Goal: Find specific page/section: Find specific page/section

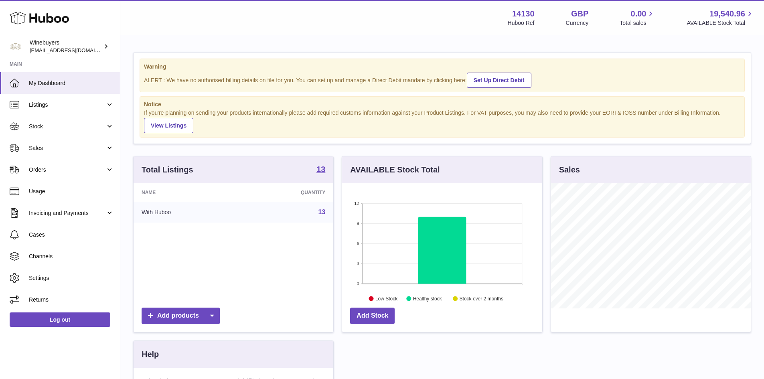
scroll to position [125, 200]
click at [33, 149] on span "Sales" at bounding box center [67, 148] width 77 height 8
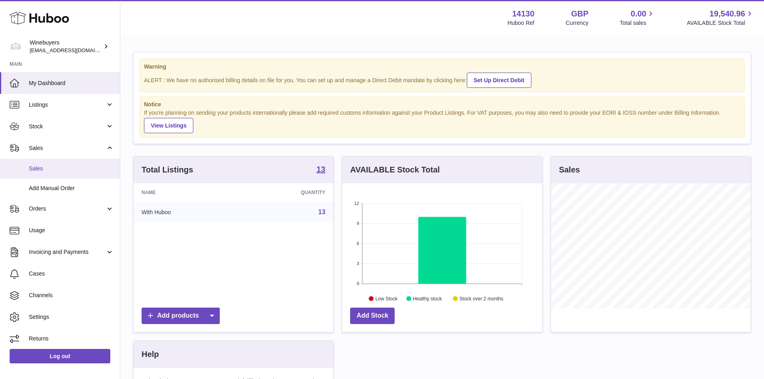
click at [43, 168] on span "Sales" at bounding box center [71, 169] width 85 height 8
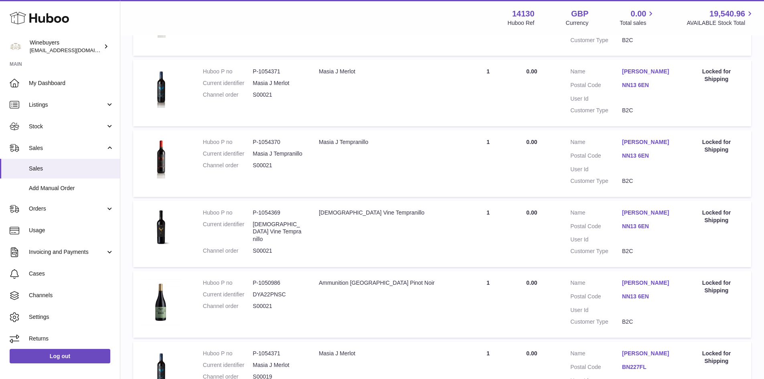
scroll to position [703, 0]
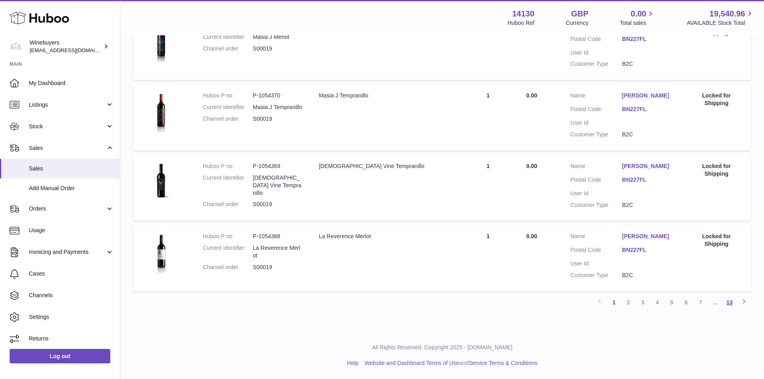
click at [728, 304] on link "13" at bounding box center [729, 302] width 14 height 14
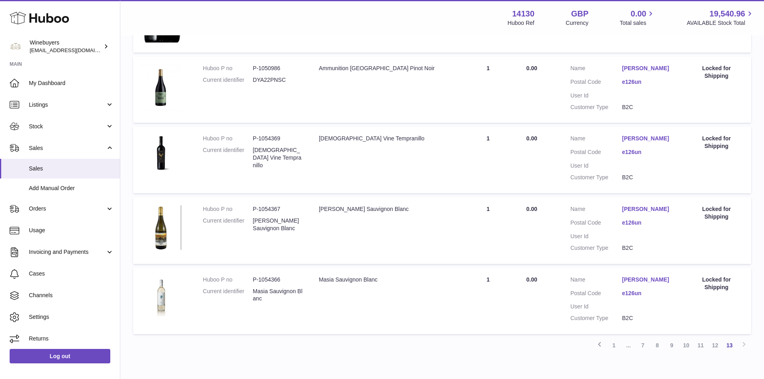
scroll to position [351, 0]
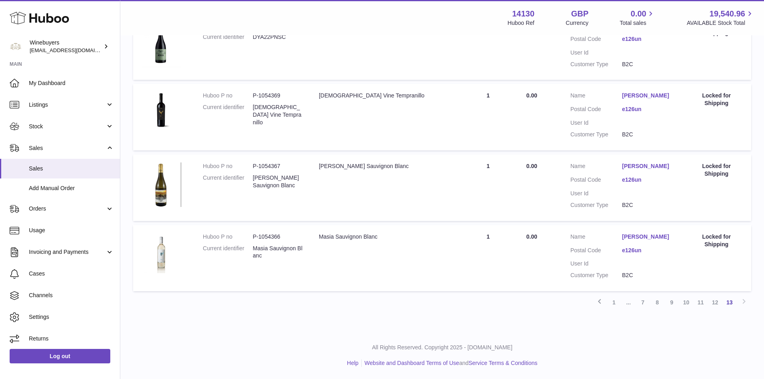
click at [341, 308] on div "Previous 1 ... 7 8 9 10 11 12 13 Next" at bounding box center [442, 302] width 618 height 14
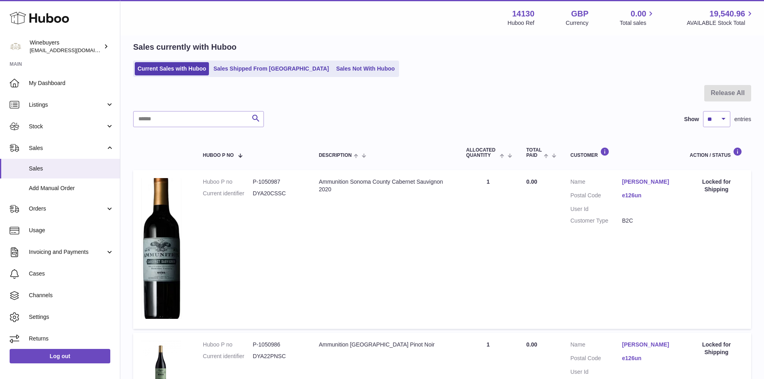
scroll to position [0, 0]
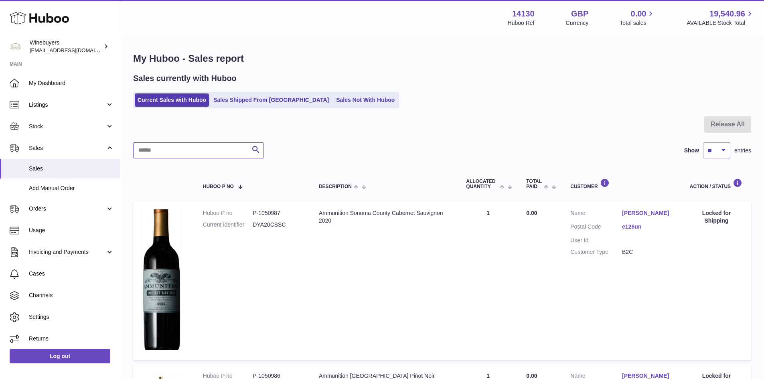
click at [167, 150] on input "text" at bounding box center [198, 150] width 131 height 16
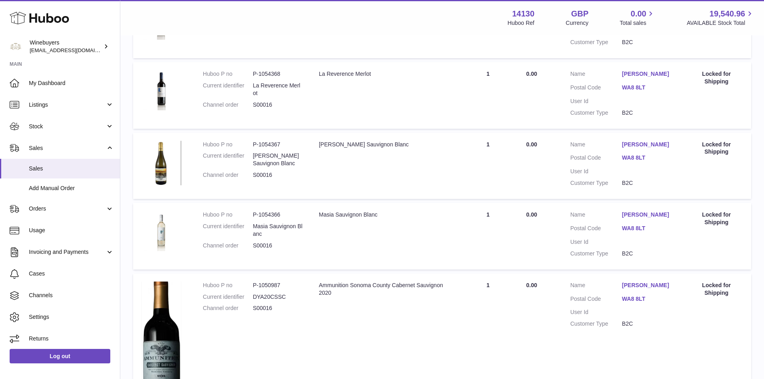
scroll to position [89, 0]
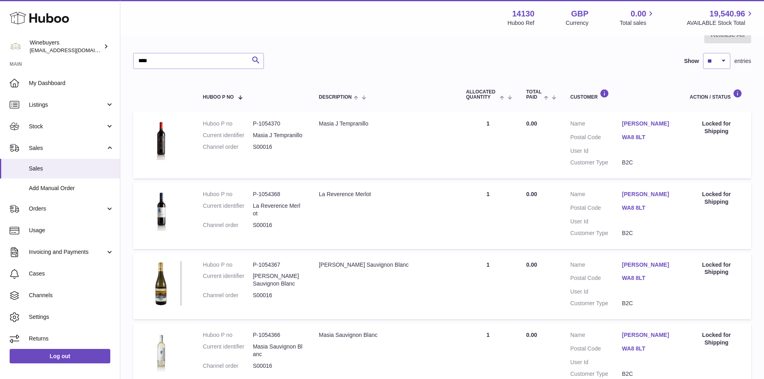
click at [452, 113] on td "Description Masia J Tempranillo" at bounding box center [384, 145] width 147 height 67
click at [409, 180] on table "Huboo P no Description ALLOCATED Quantity Total paid Customer Action / Status H…" at bounding box center [442, 316] width 618 height 479
click at [395, 205] on td "Description La Reverence Merlot" at bounding box center [384, 215] width 147 height 67
click at [393, 265] on div "[PERSON_NAME] Sauvignon Blanc" at bounding box center [384, 265] width 131 height 8
click at [402, 336] on div "Masia Sauvignon Blanc" at bounding box center [384, 335] width 131 height 8
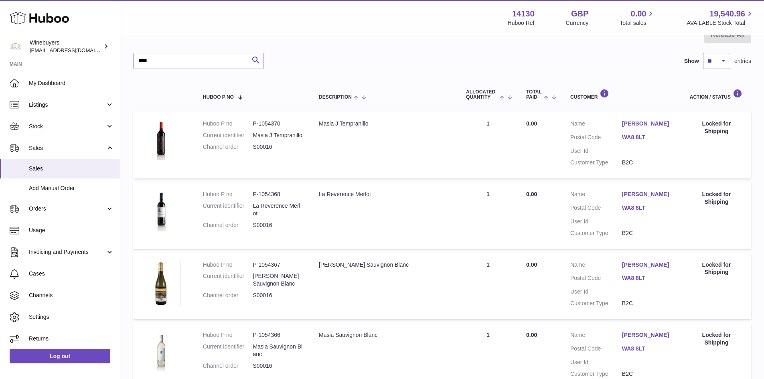
scroll to position [330, 0]
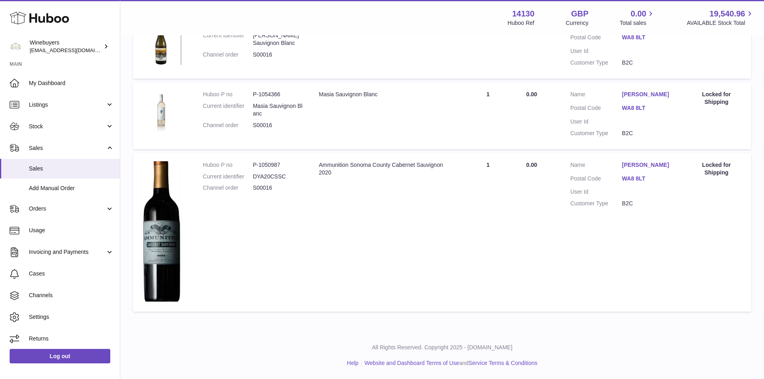
click at [421, 169] on div "Ammunition Sonoma County Cabernet Sauvignon 2020" at bounding box center [384, 168] width 131 height 15
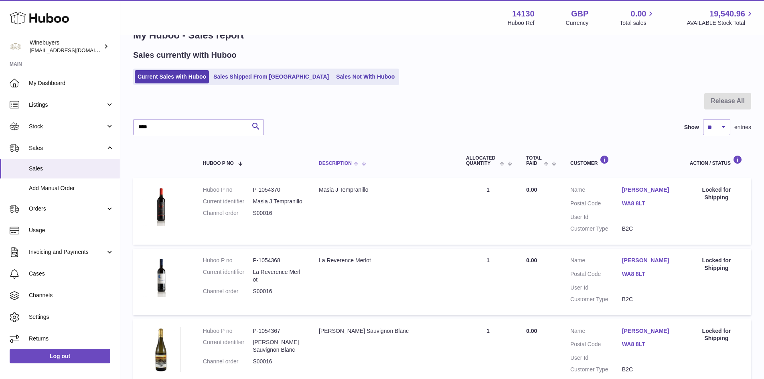
scroll to position [0, 0]
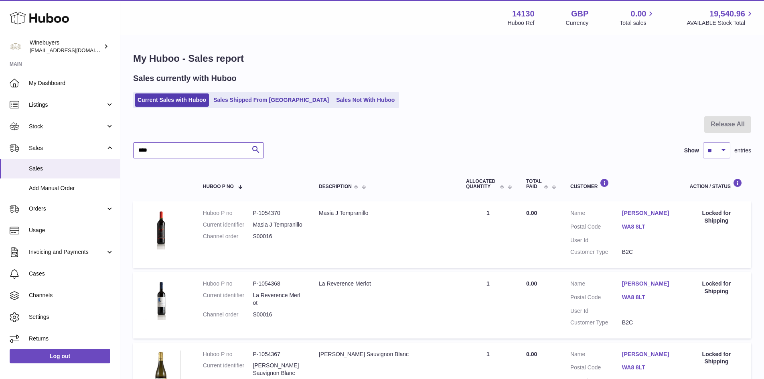
click at [161, 152] on input "****" at bounding box center [198, 150] width 131 height 16
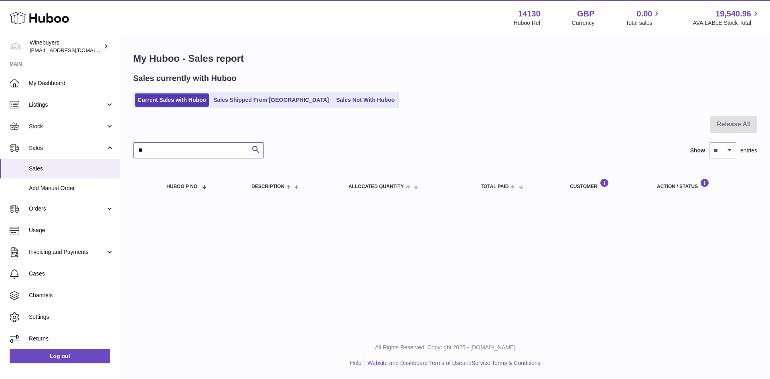
type input "*"
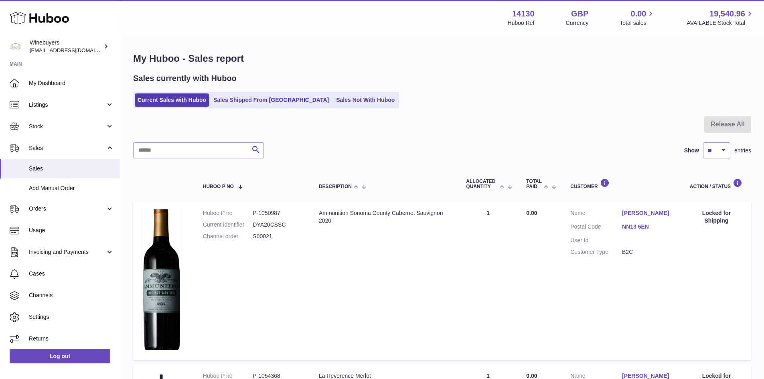
drag, startPoint x: 411, startPoint y: 276, endPoint x: 415, endPoint y: 276, distance: 4.4
click at [411, 276] on td "Description Ammunition [GEOGRAPHIC_DATA] Cabernet Sauvignon 2020" at bounding box center [384, 280] width 147 height 159
click at [152, 152] on input "text" at bounding box center [198, 150] width 131 height 16
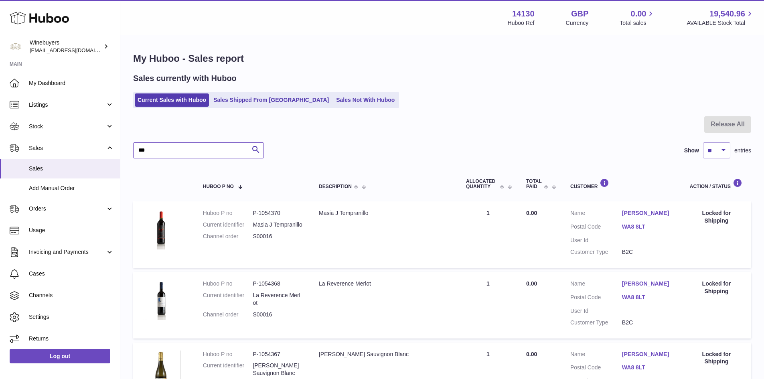
scroll to position [330, 0]
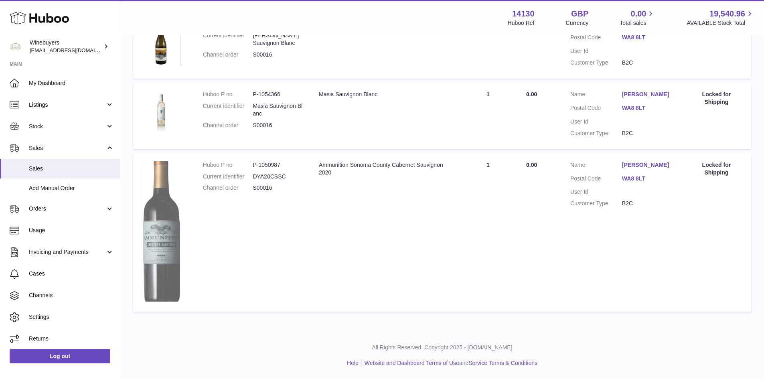
type input "***"
click at [153, 228] on img at bounding box center [161, 231] width 40 height 141
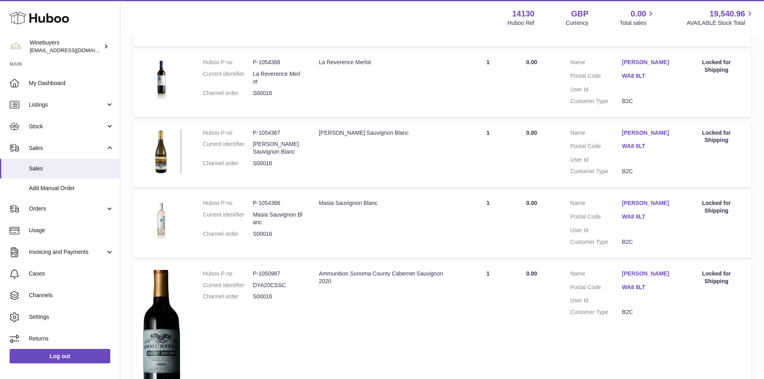
scroll to position [210, 0]
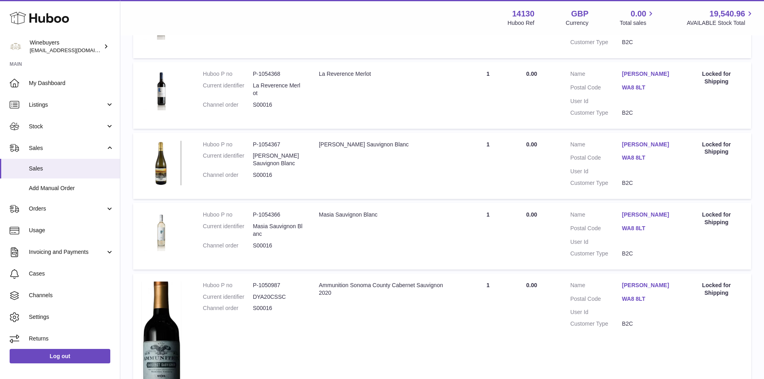
drag, startPoint x: 283, startPoint y: 286, endPoint x: 270, endPoint y: 289, distance: 13.6
click at [270, 289] on dl "Huboo P no P-1050987 Current identifier DYA20CSSC Channel order S00016" at bounding box center [253, 299] width 100 height 35
click at [397, 327] on td "Description Ammunition [GEOGRAPHIC_DATA] Cabernet Sauvignon 2020" at bounding box center [384, 353] width 147 height 159
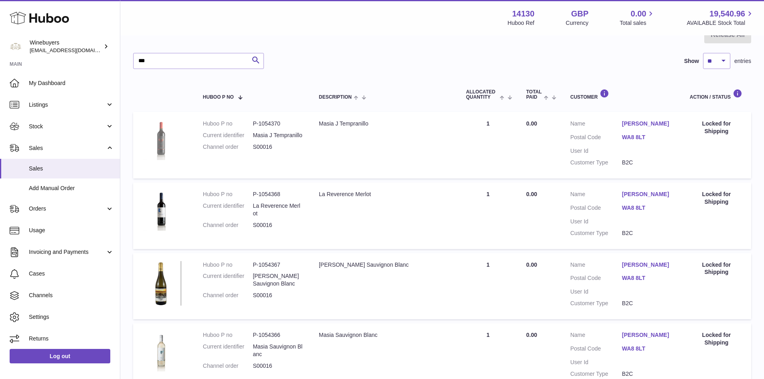
click at [157, 139] on img at bounding box center [161, 140] width 40 height 40
click at [170, 205] on img at bounding box center [161, 211] width 40 height 40
click at [161, 280] on img at bounding box center [161, 283] width 40 height 45
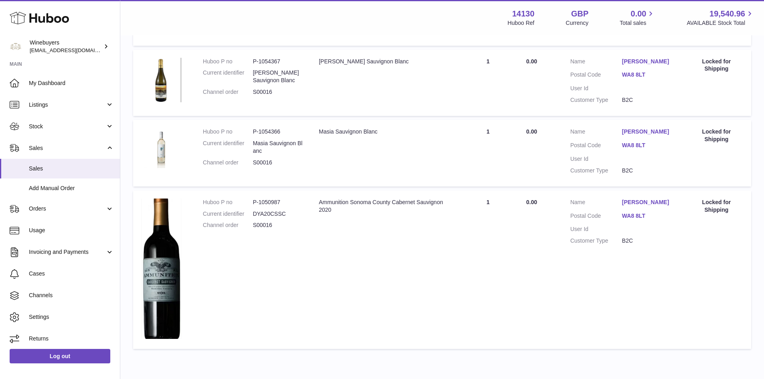
scroll to position [330, 0]
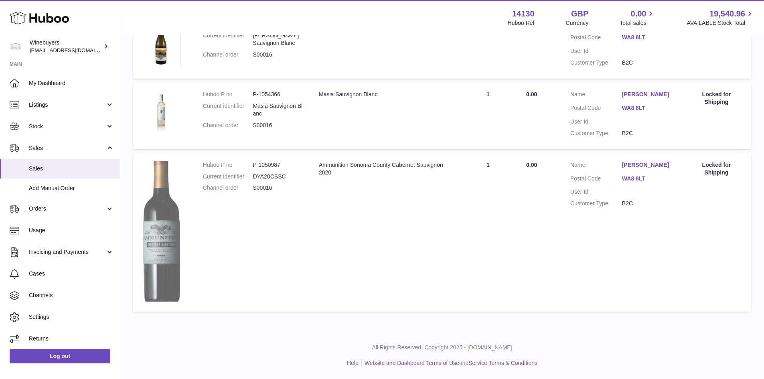
click at [168, 203] on img at bounding box center [161, 231] width 40 height 141
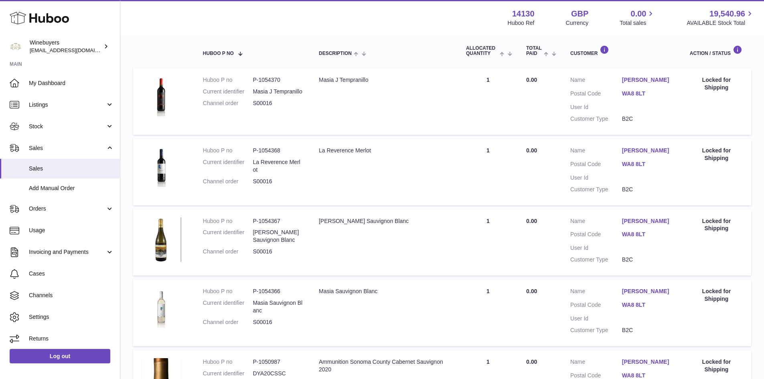
scroll to position [89, 0]
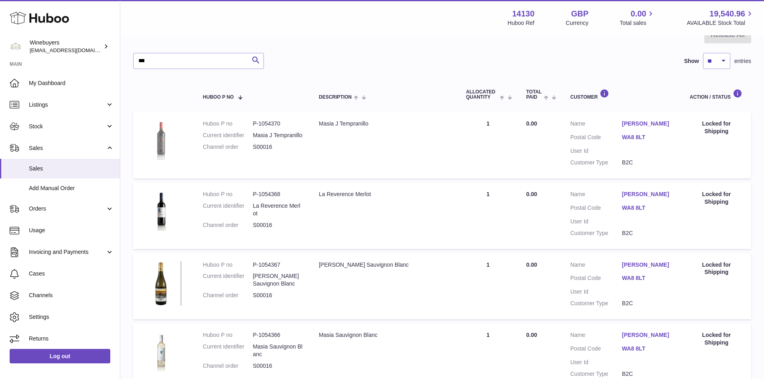
click at [161, 155] on img at bounding box center [161, 140] width 40 height 40
click at [164, 142] on img at bounding box center [161, 140] width 40 height 40
click at [193, 61] on input "***" at bounding box center [198, 61] width 131 height 16
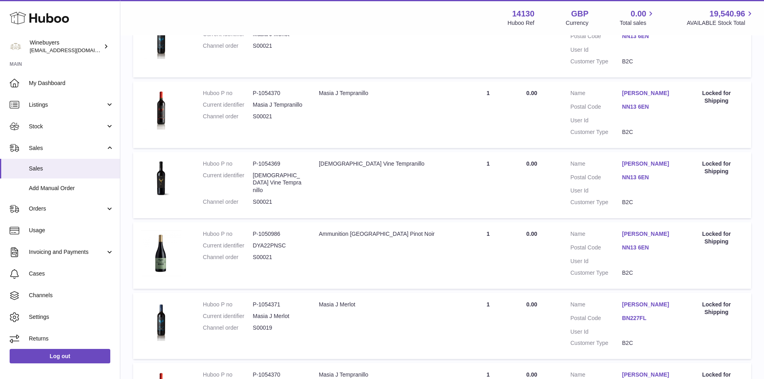
scroll to position [450, 0]
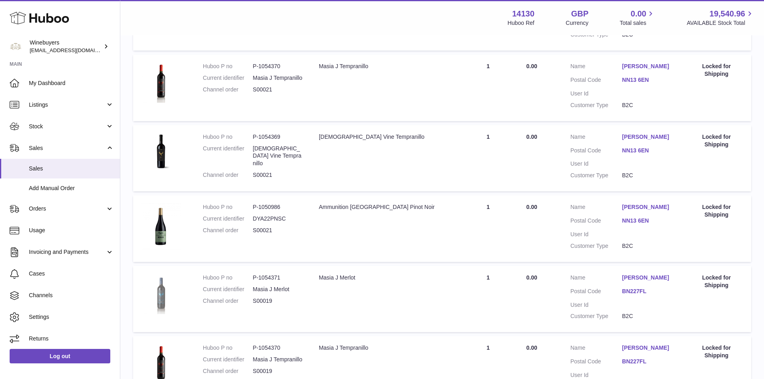
click at [166, 294] on img at bounding box center [161, 294] width 40 height 40
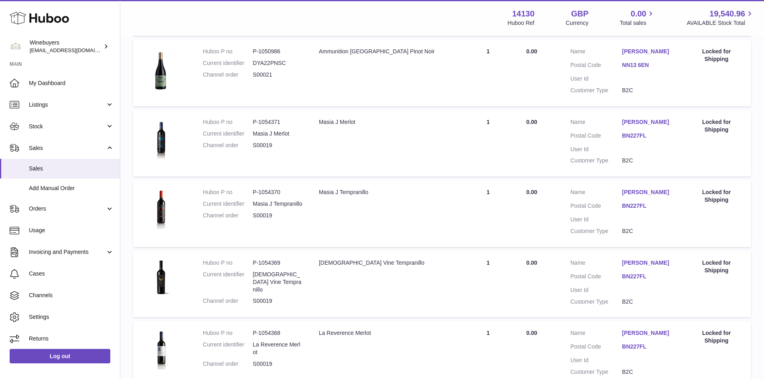
scroll to position [691, 0]
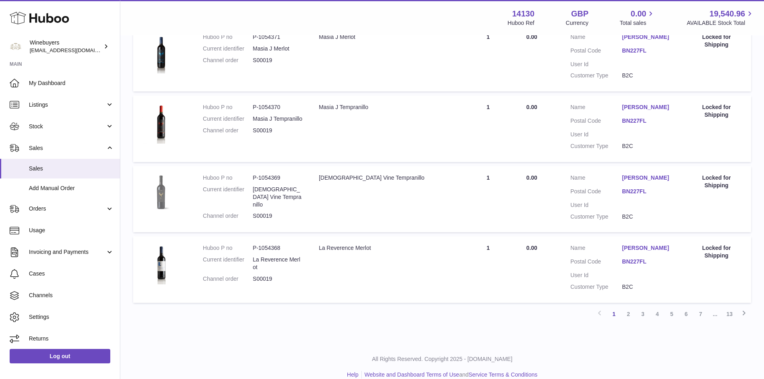
click at [166, 197] on img at bounding box center [161, 194] width 40 height 40
click at [154, 270] on img at bounding box center [161, 264] width 40 height 40
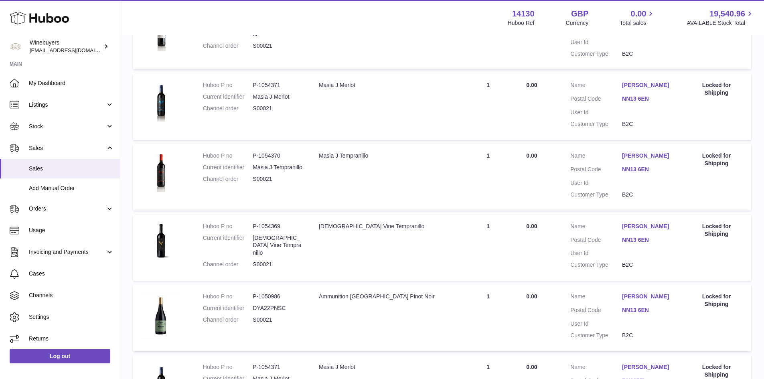
scroll to position [0, 0]
